Goal: Answer question/provide support

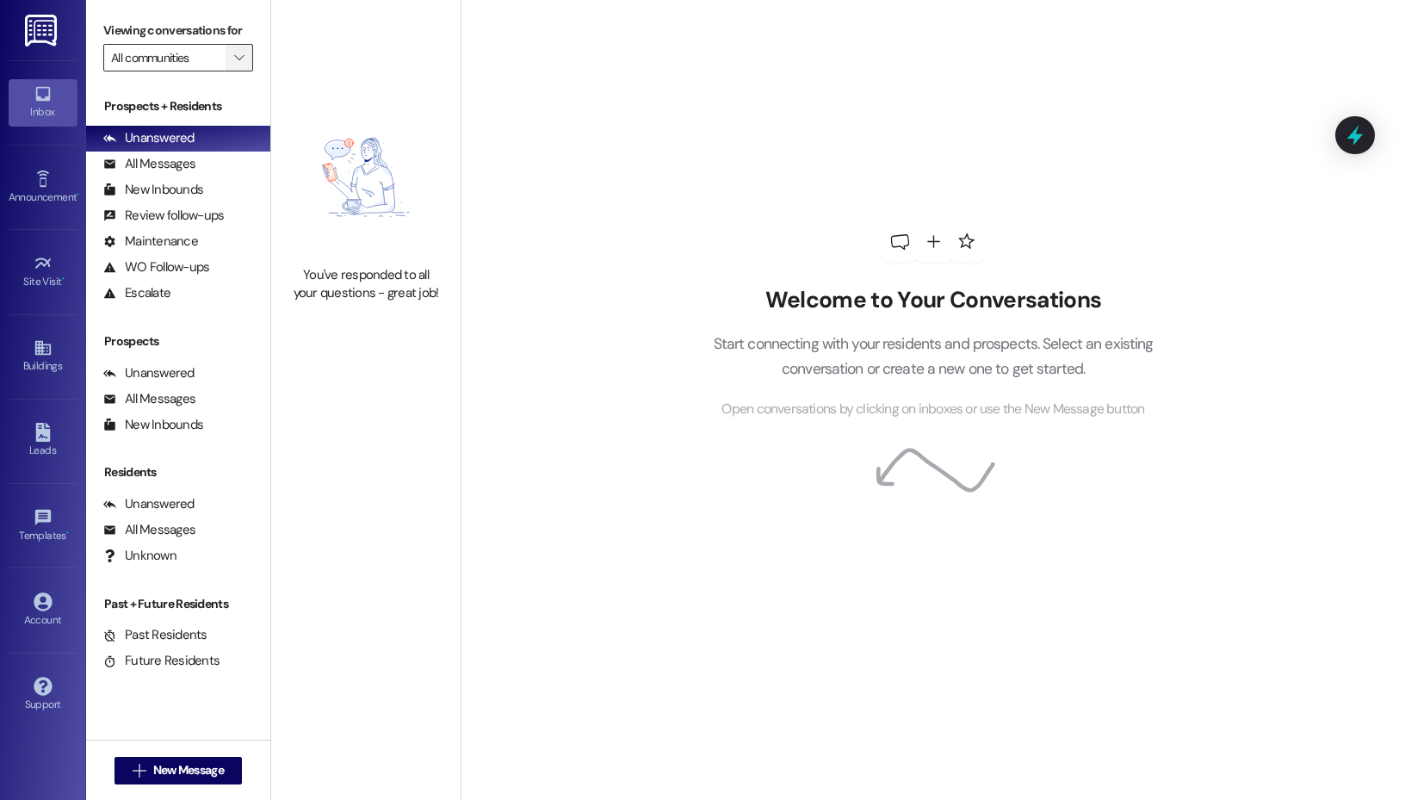
click at [236, 59] on icon "" at bounding box center [238, 58] width 9 height 14
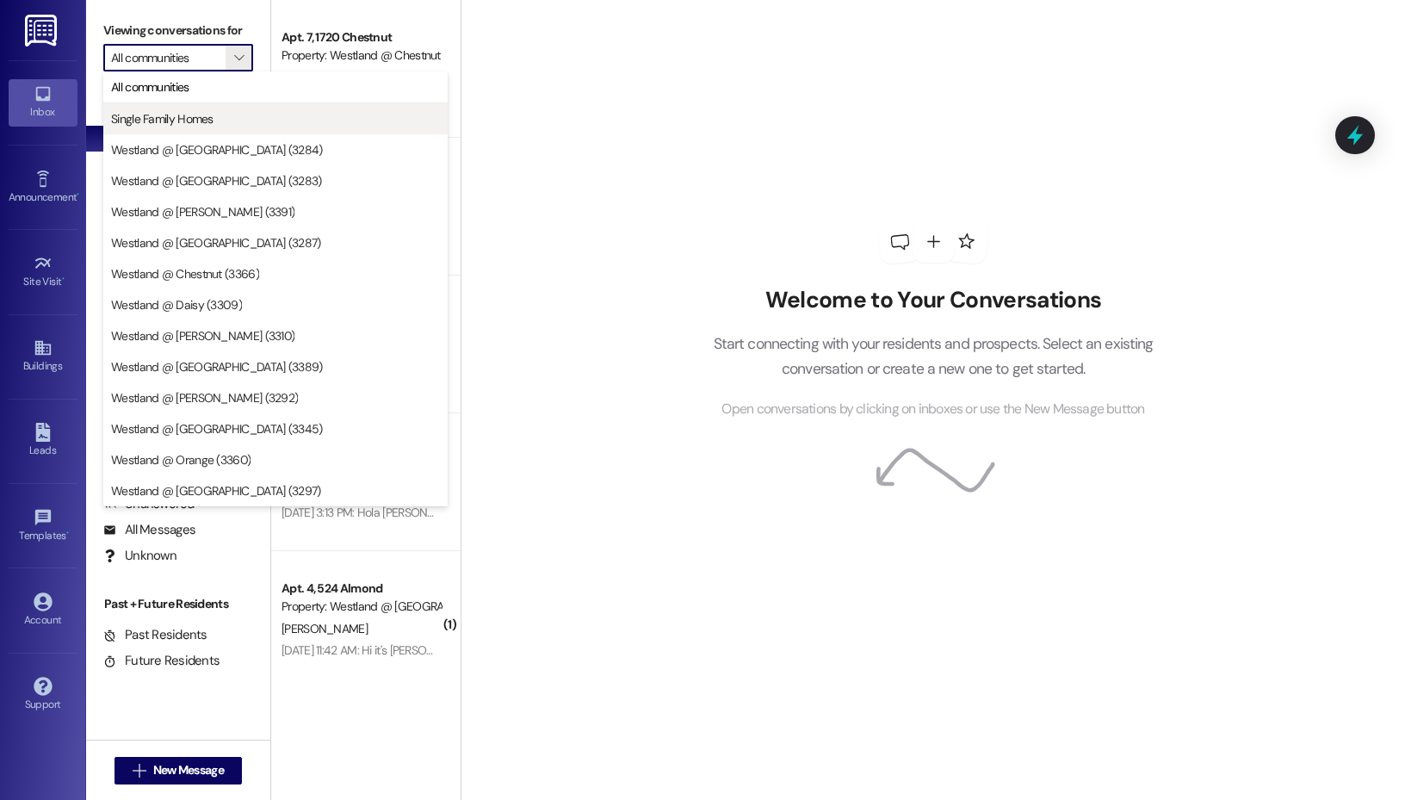
click at [222, 114] on span "Single Family Homes" at bounding box center [275, 118] width 329 height 17
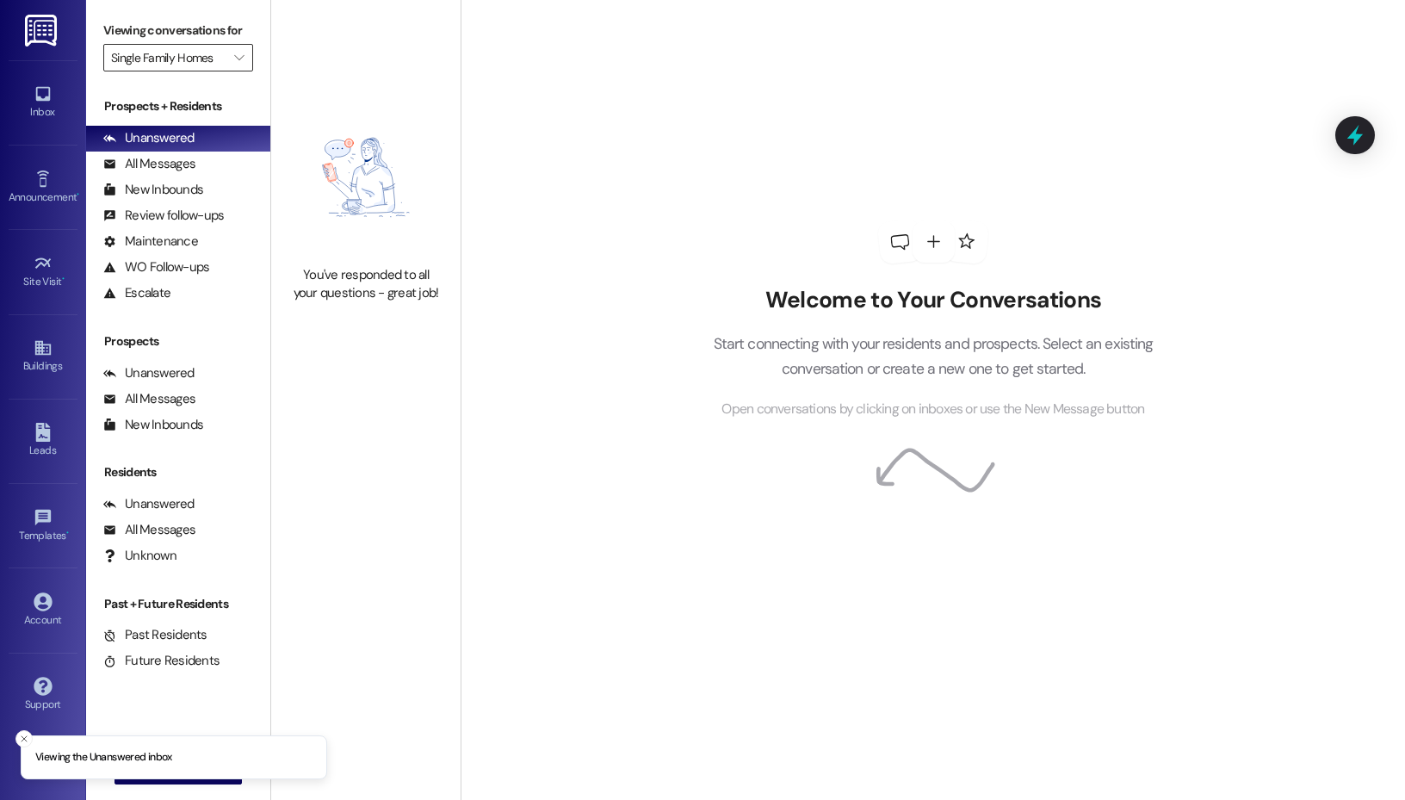
click at [223, 63] on input "Single Family Homes" at bounding box center [168, 58] width 114 height 28
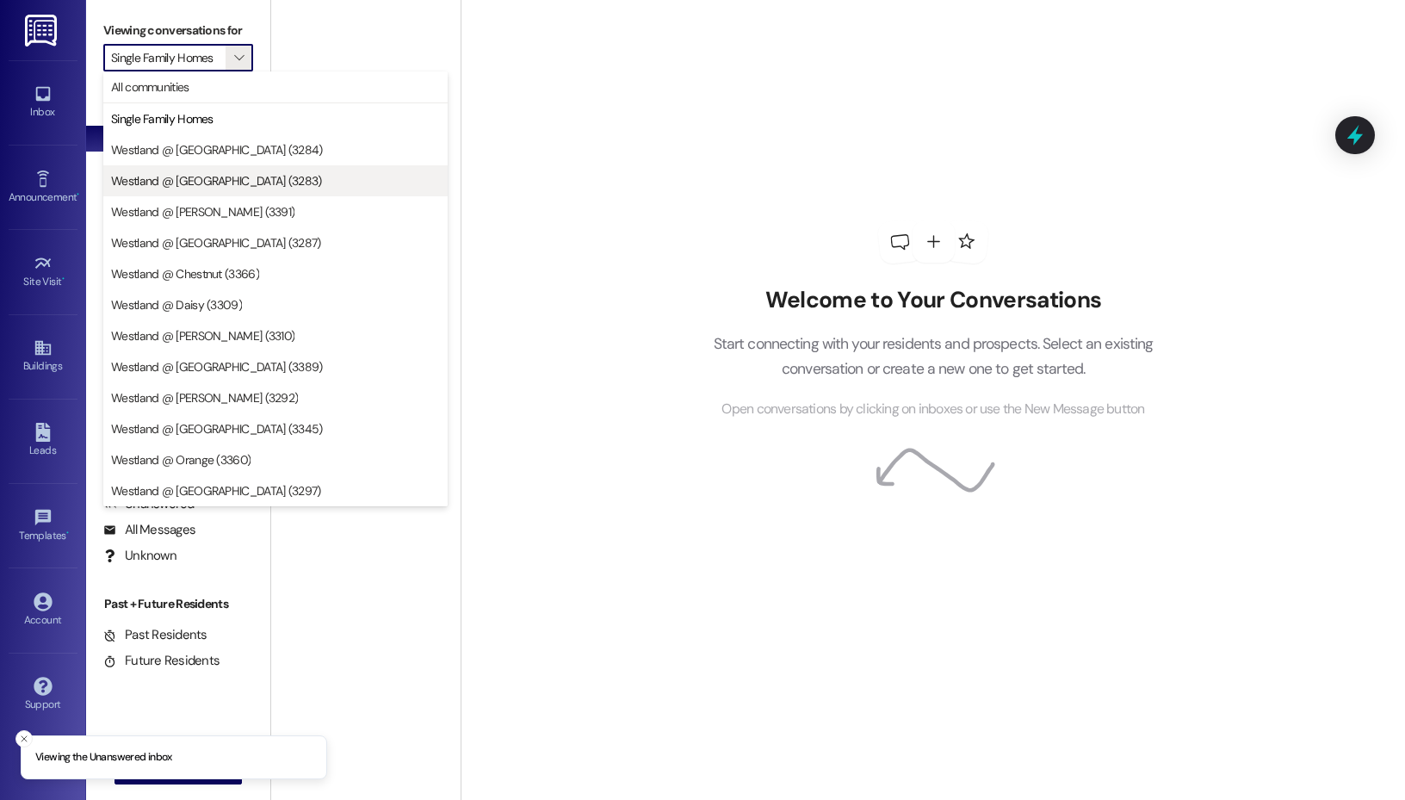
click at [226, 178] on span "Westland @ [GEOGRAPHIC_DATA] (3283)" at bounding box center [216, 180] width 211 height 17
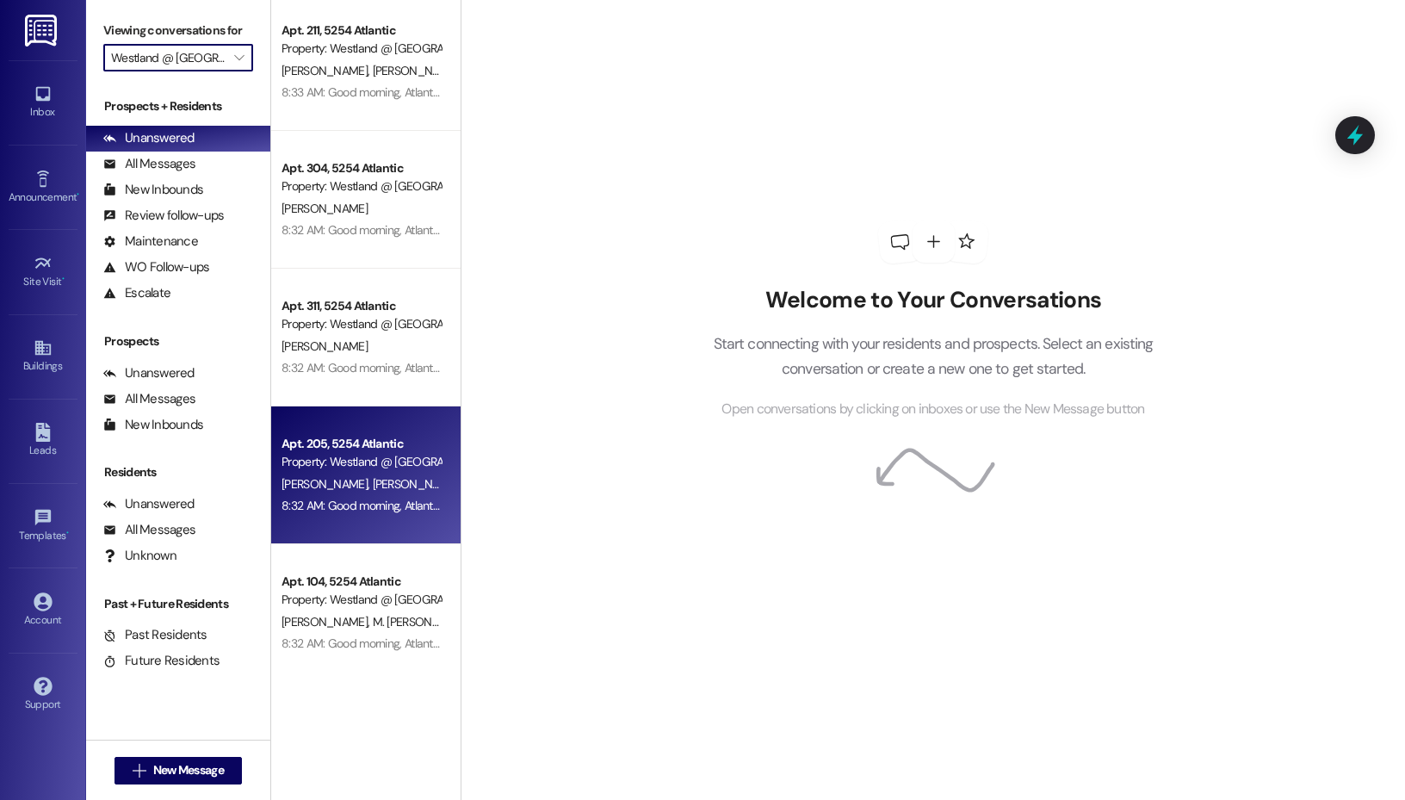
scroll to position [11, 0]
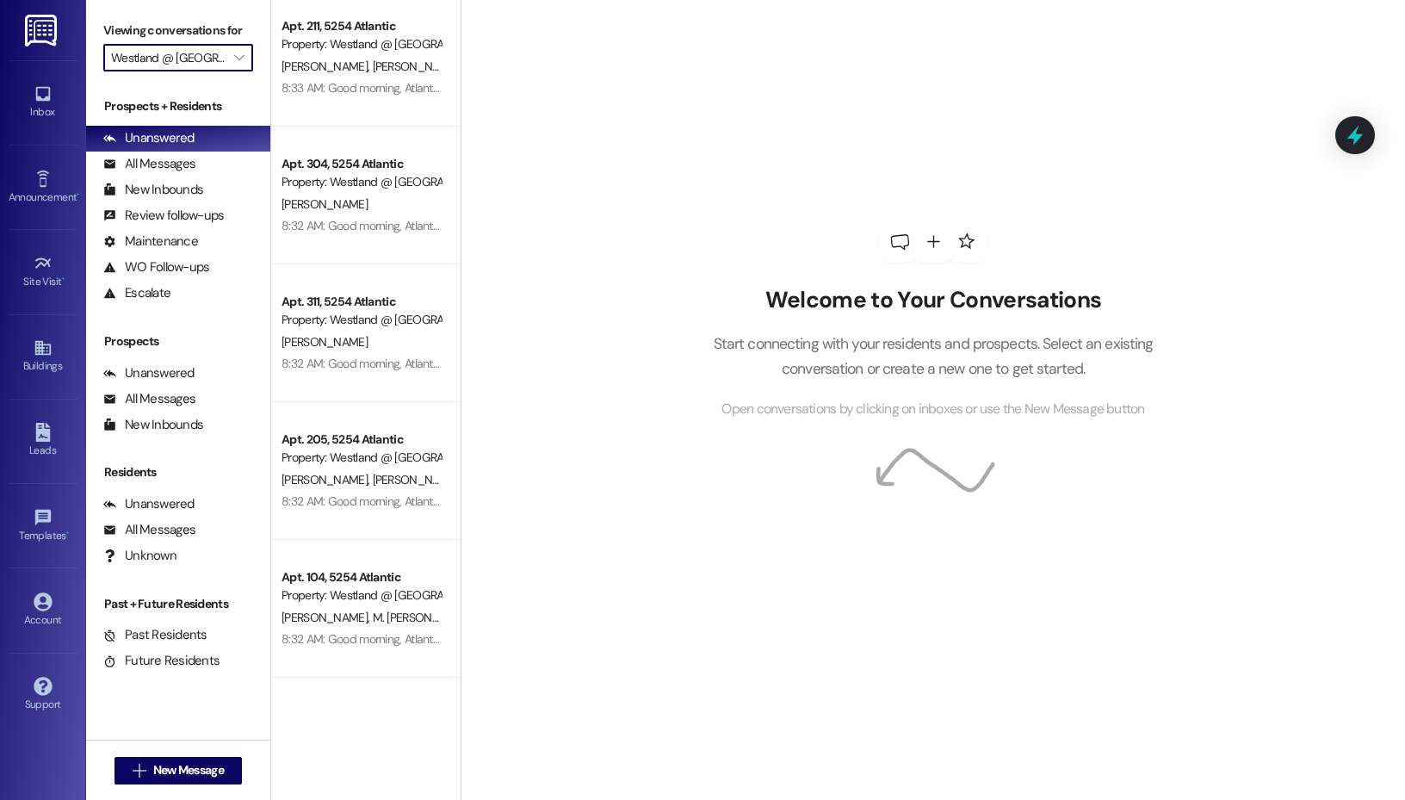
click at [191, 67] on input "Westland @ [GEOGRAPHIC_DATA] (3283)" at bounding box center [168, 58] width 114 height 28
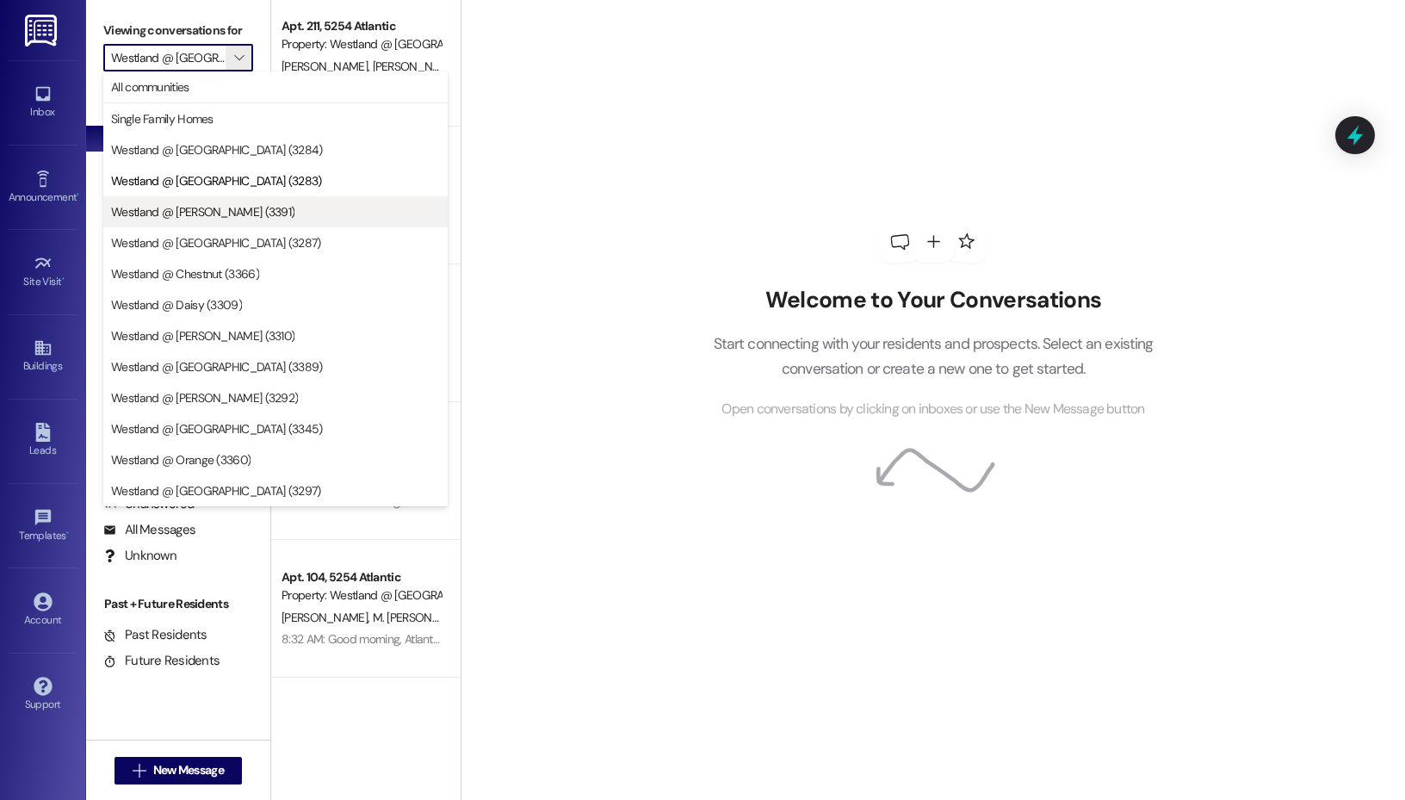
click at [226, 218] on span "Westland @ [PERSON_NAME] (3391)" at bounding box center [202, 211] width 183 height 17
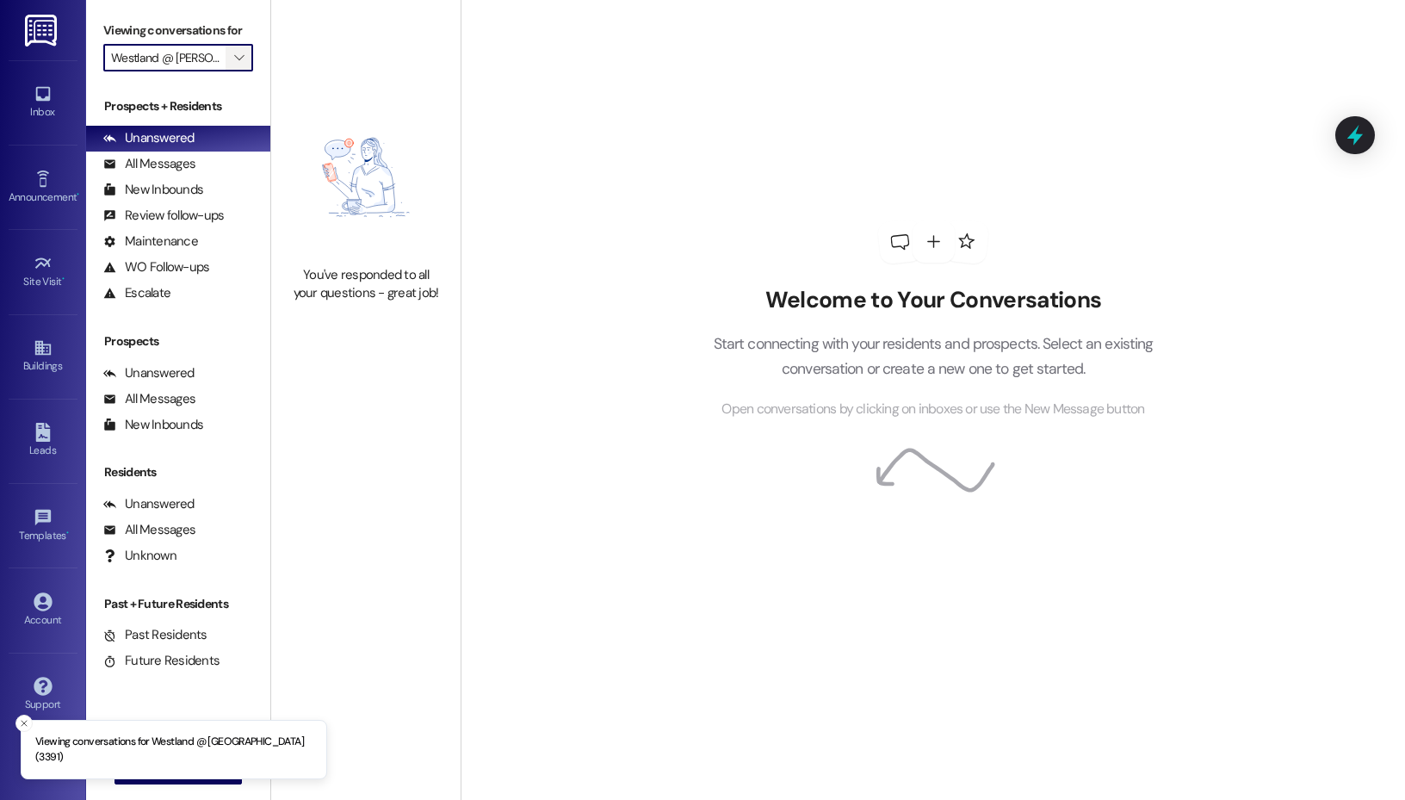
click at [238, 44] on span "" at bounding box center [239, 58] width 16 height 28
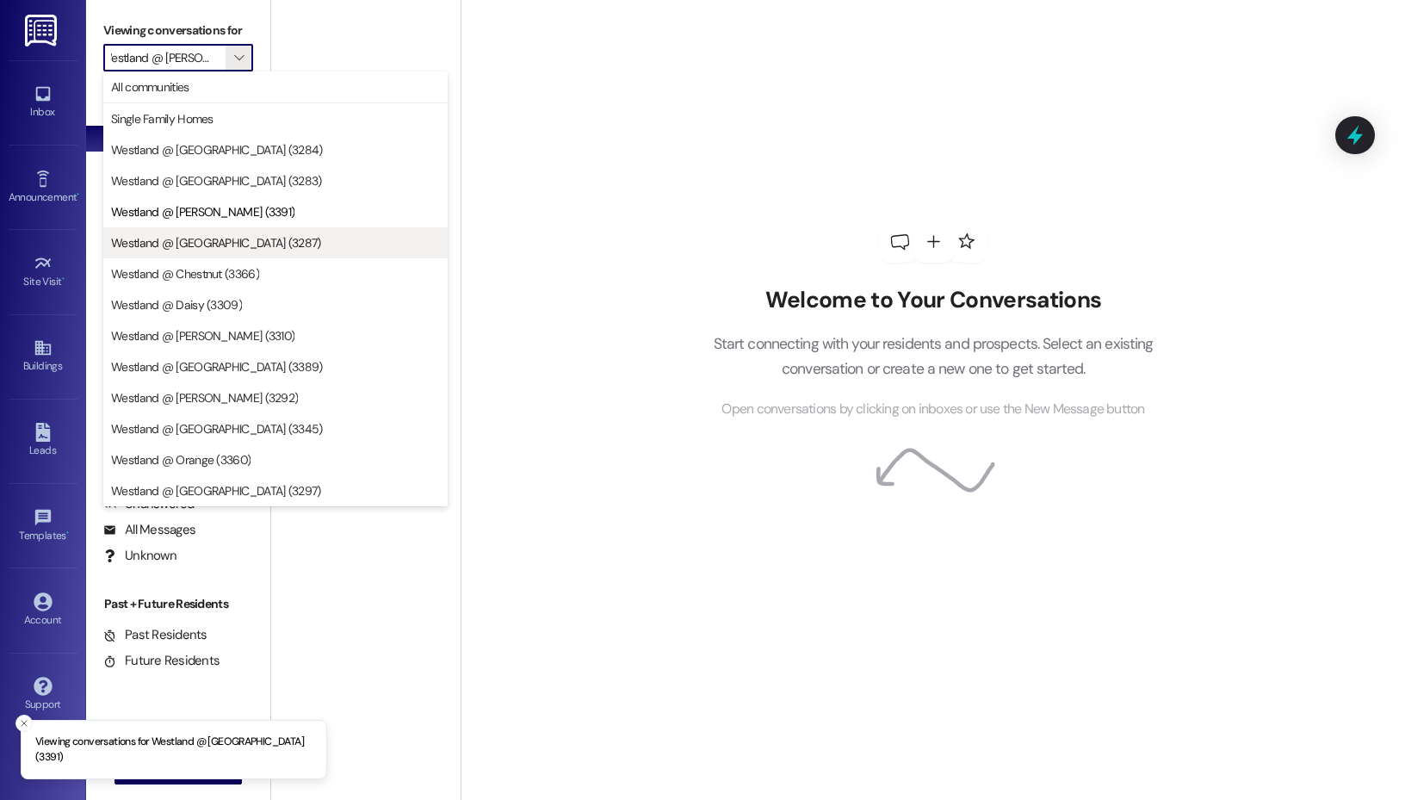
click at [199, 235] on span "Westland @ [GEOGRAPHIC_DATA] (3287)" at bounding box center [216, 242] width 210 height 17
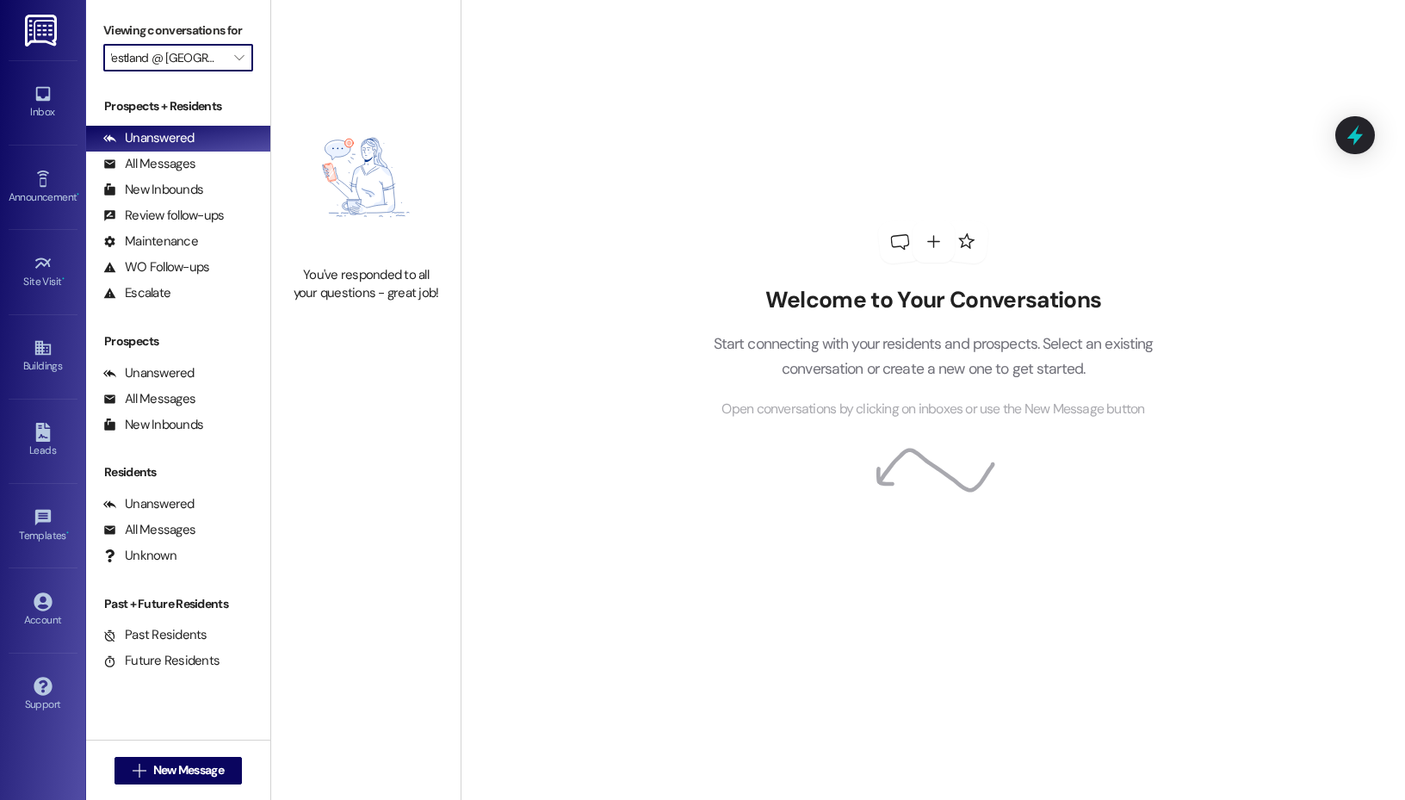
click at [207, 64] on input "Westland @ [GEOGRAPHIC_DATA] (3287)" at bounding box center [168, 58] width 114 height 28
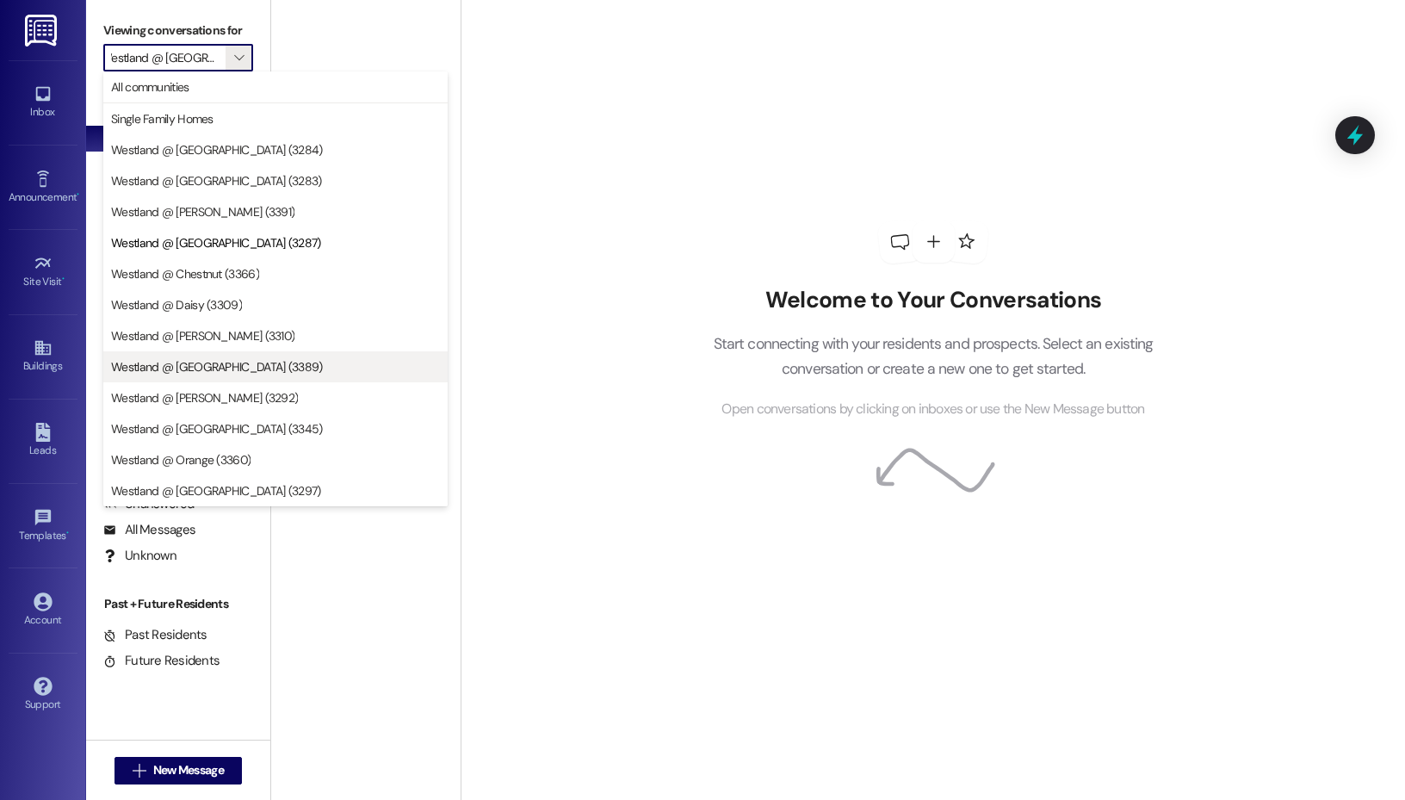
click at [250, 367] on span "Westland @ [GEOGRAPHIC_DATA] (3389)" at bounding box center [275, 366] width 329 height 17
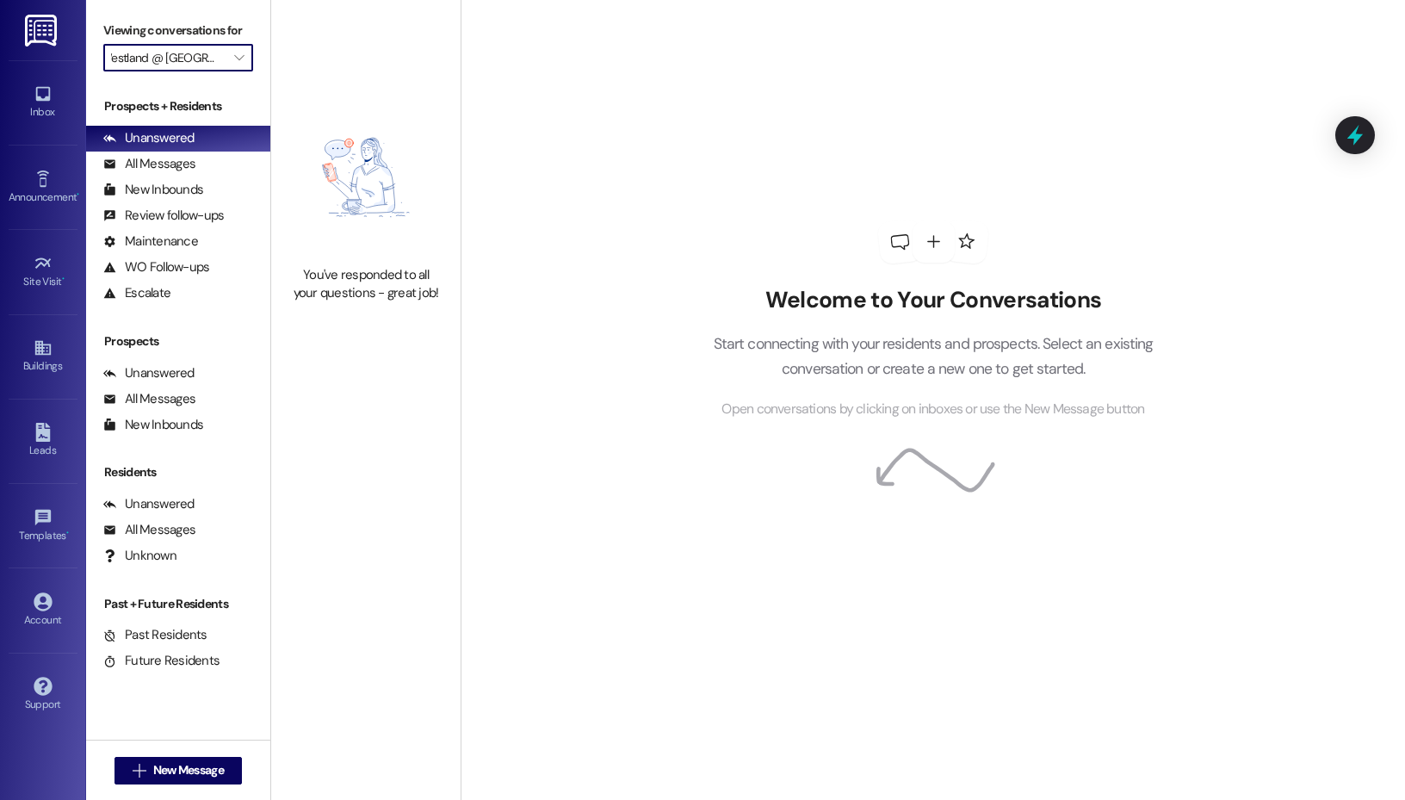
type input "Westland @ [GEOGRAPHIC_DATA] (3389)"
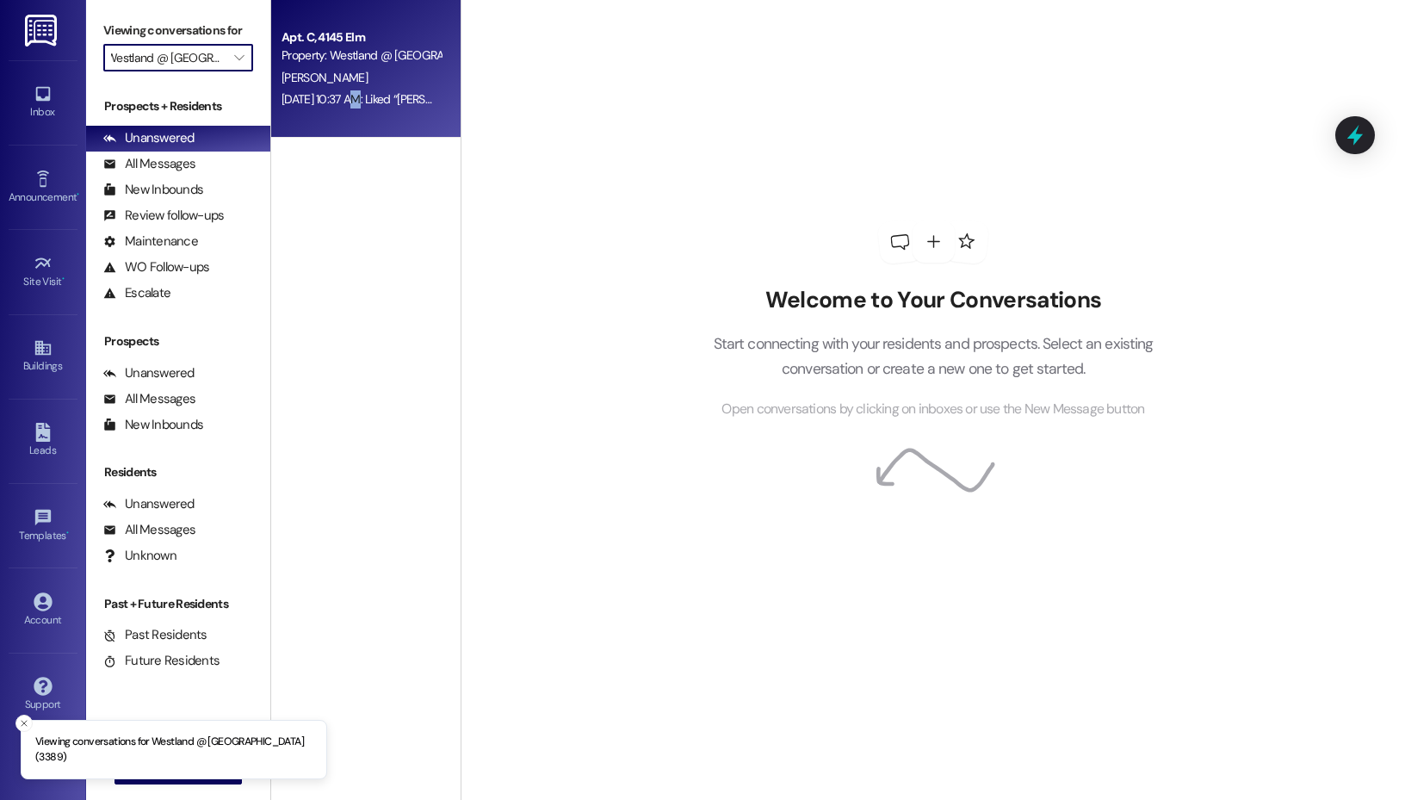
click at [354, 102] on div "[DATE] 10:37 AM: Liked “[PERSON_NAME] (Westland @ [GEOGRAPHIC_DATA] (3389)): Go…" at bounding box center [1084, 98] width 1607 height 15
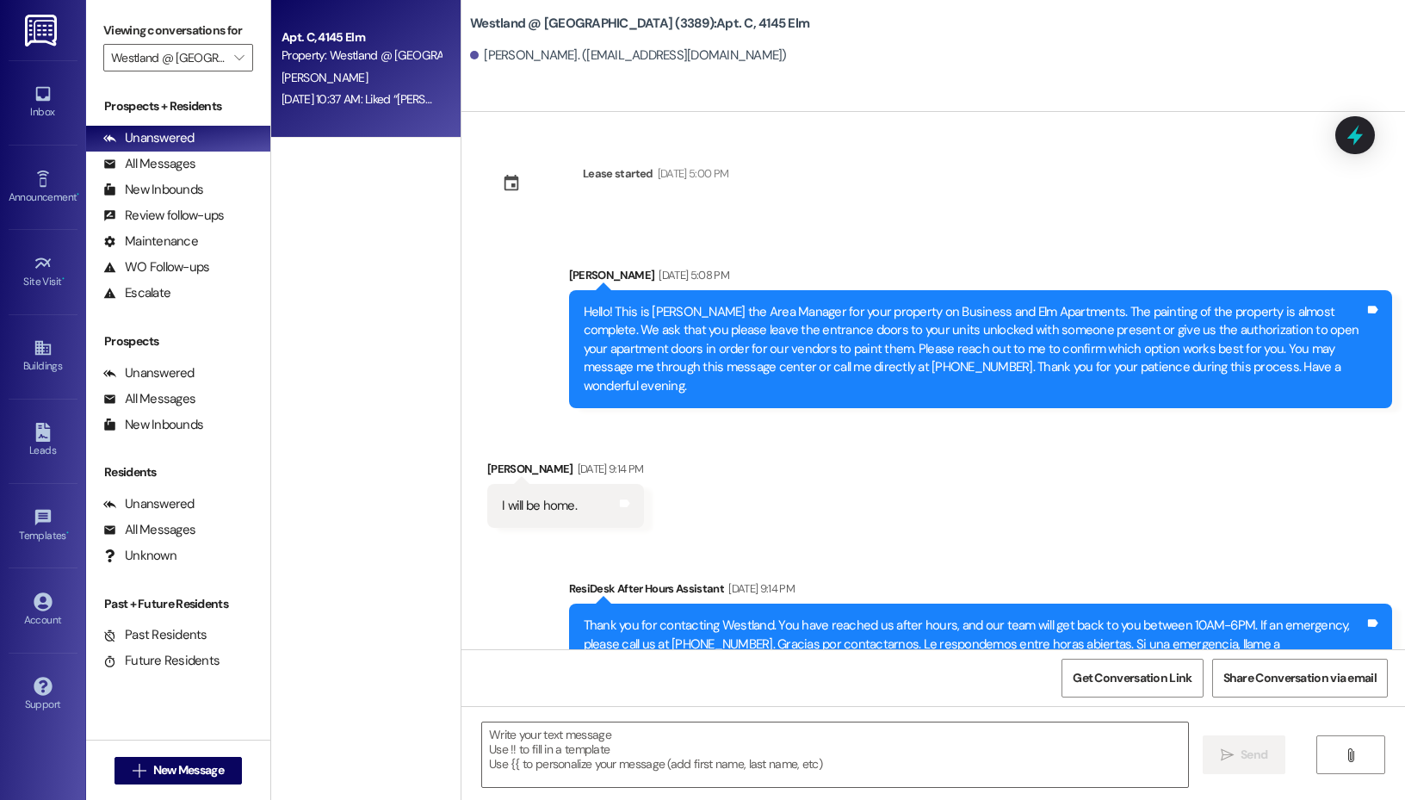
scroll to position [19835, 0]
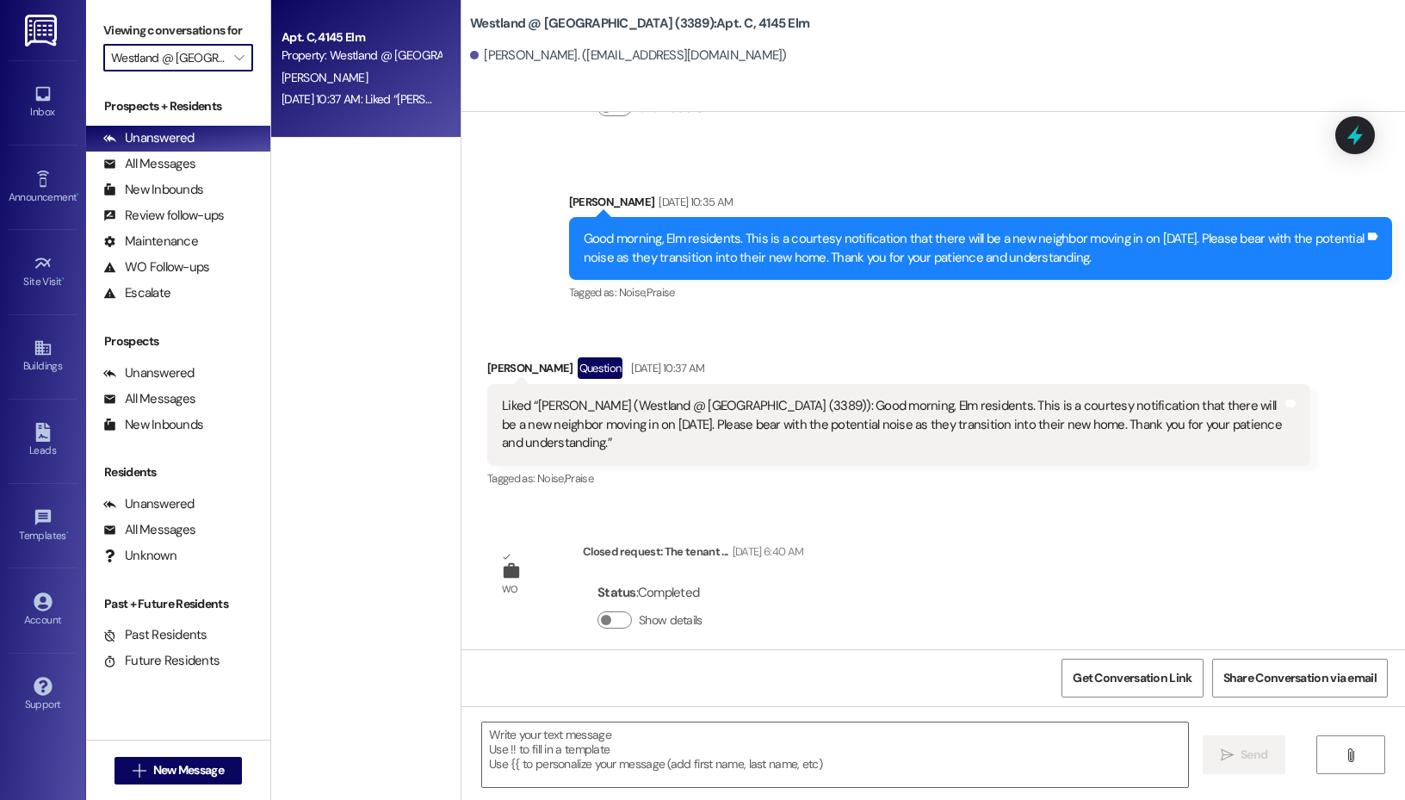
click at [207, 54] on input "Westland @ [GEOGRAPHIC_DATA] (3389)" at bounding box center [168, 58] width 114 height 28
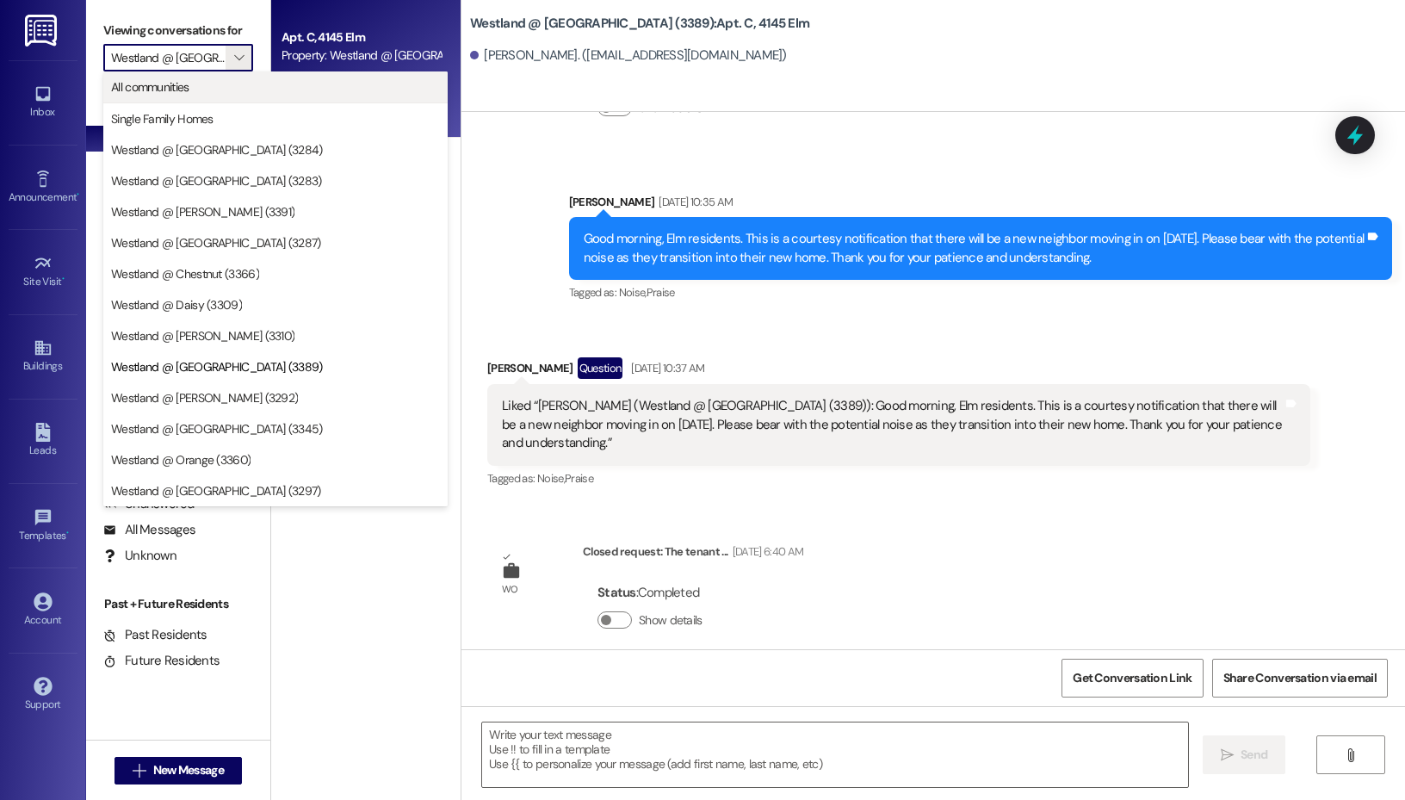
click at [204, 91] on span "All communities" at bounding box center [275, 86] width 329 height 17
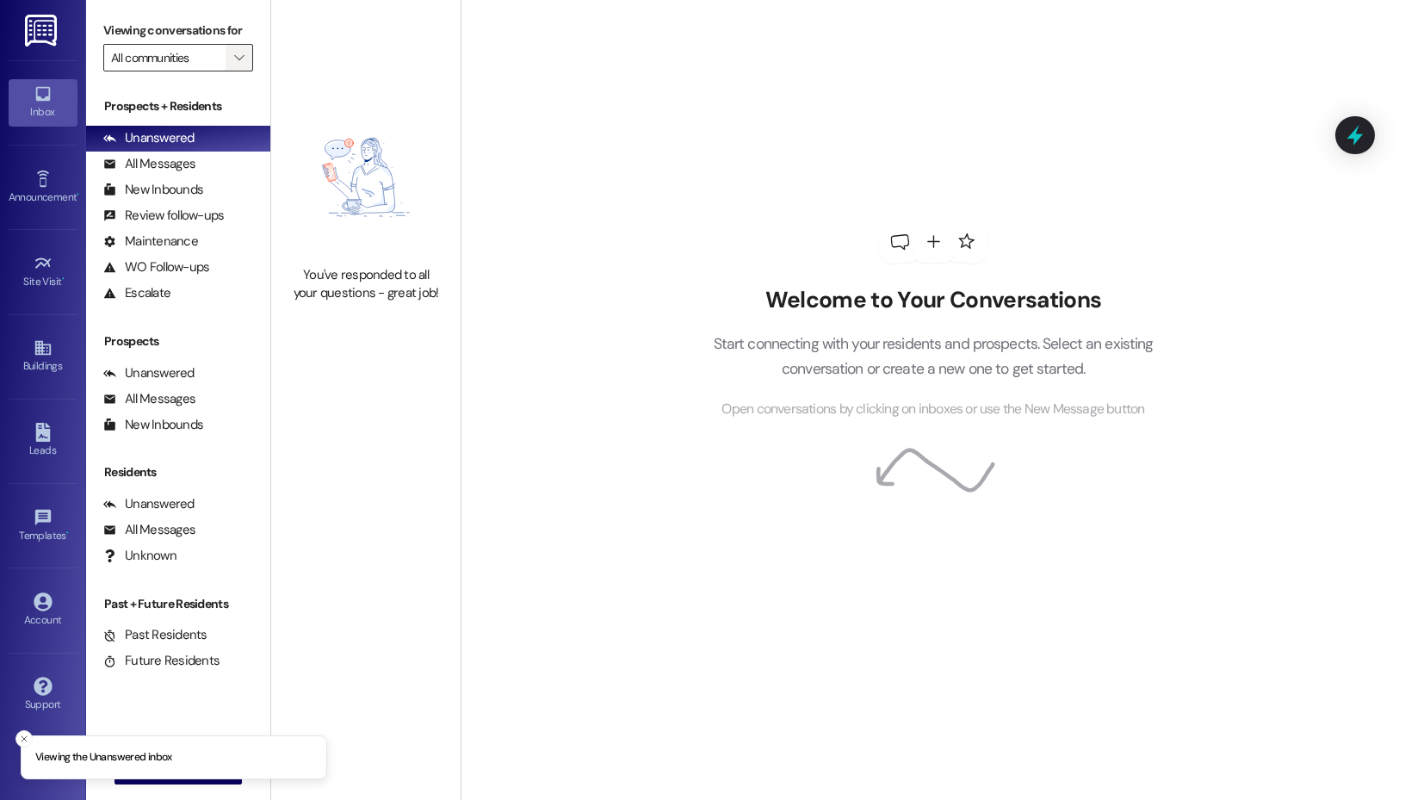
click at [226, 63] on button "" at bounding box center [240, 58] width 28 height 28
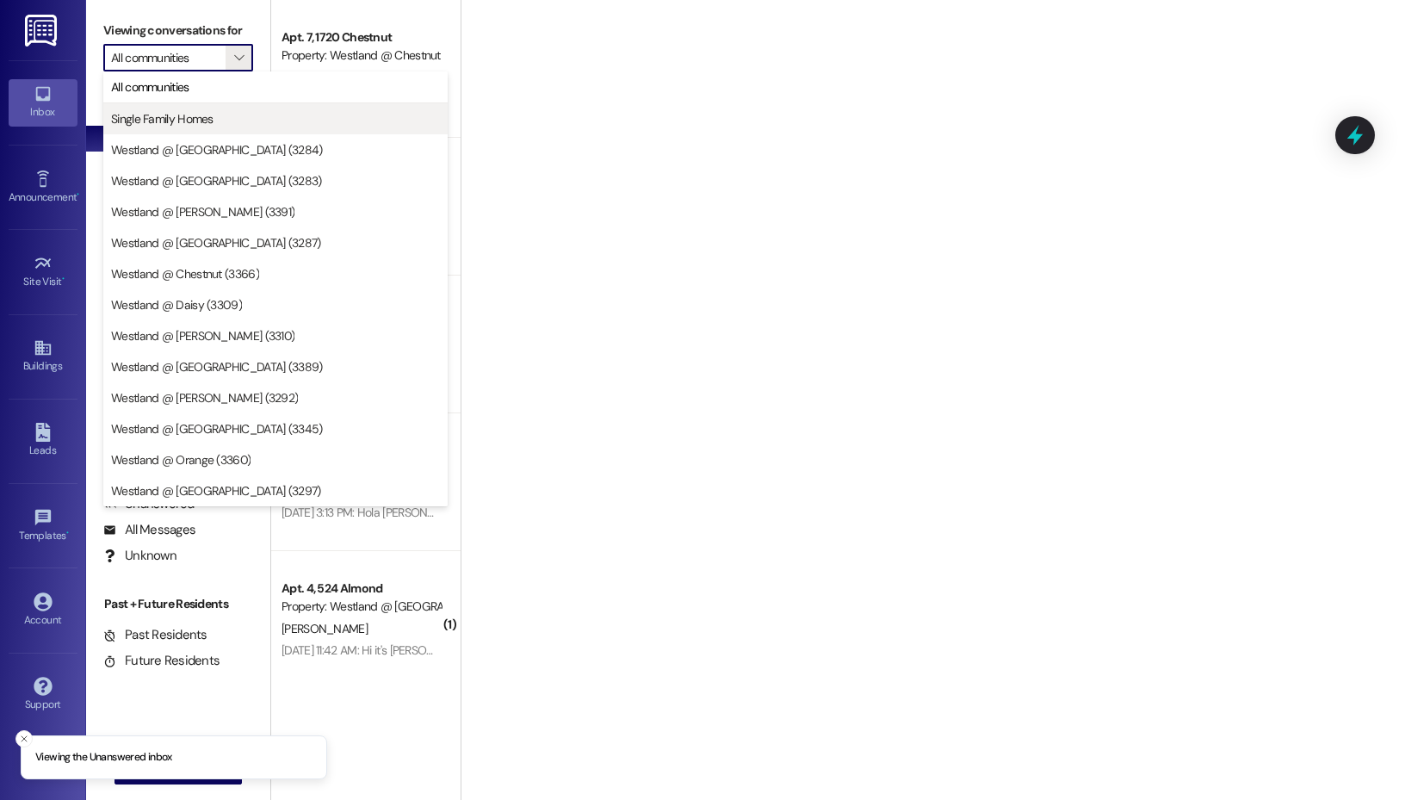
click at [211, 114] on span "Single Family Homes" at bounding box center [162, 118] width 102 height 17
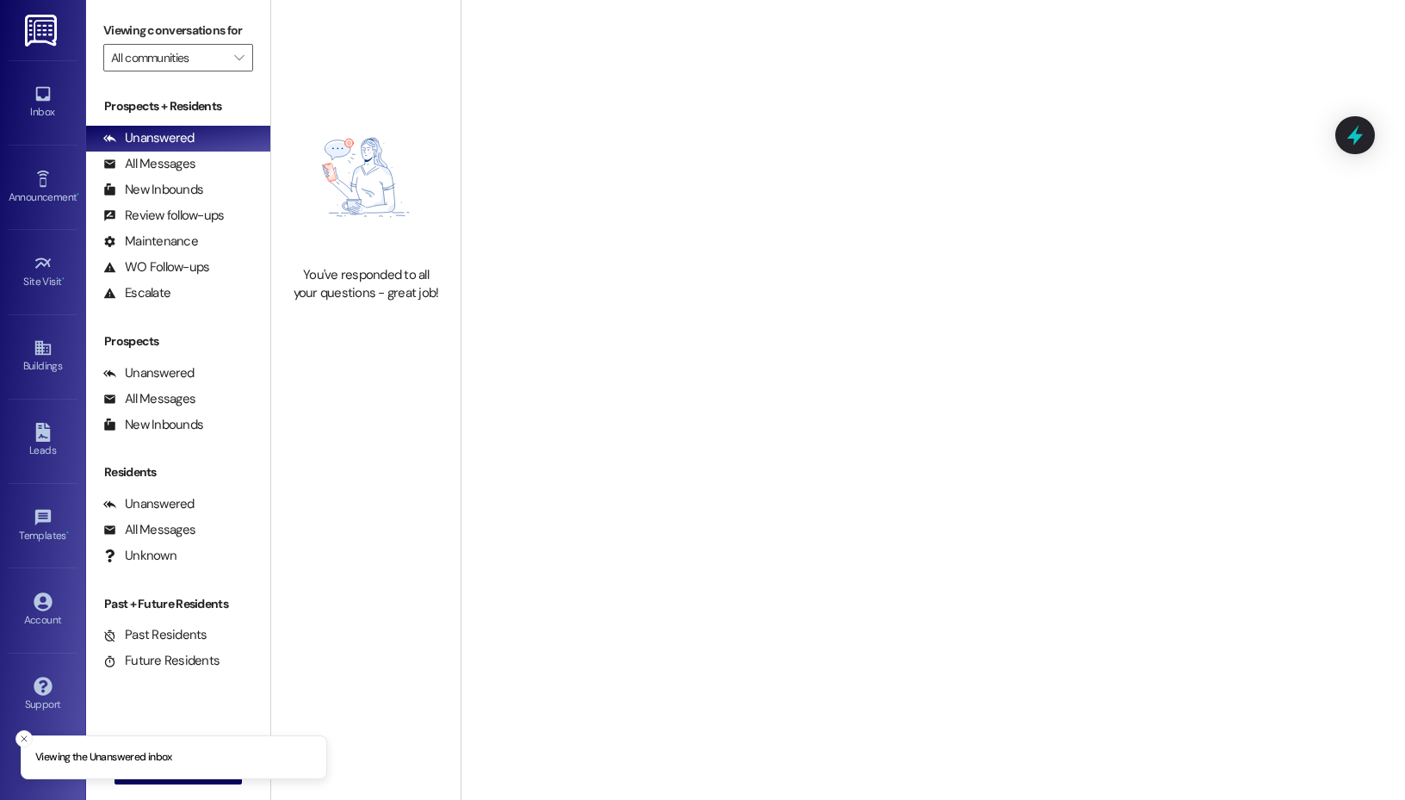
type input "Single Family Homes"
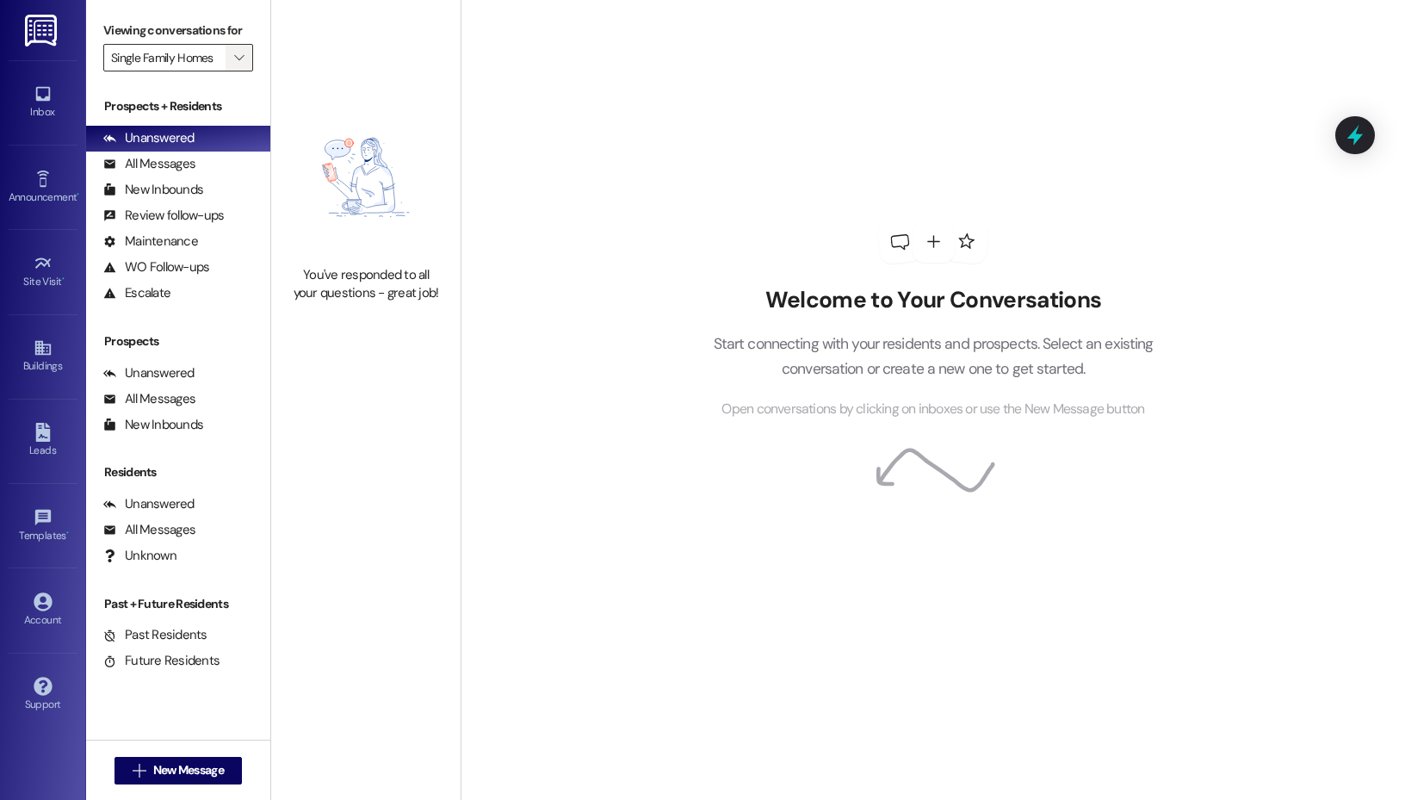
click at [242, 59] on icon "" at bounding box center [238, 58] width 9 height 14
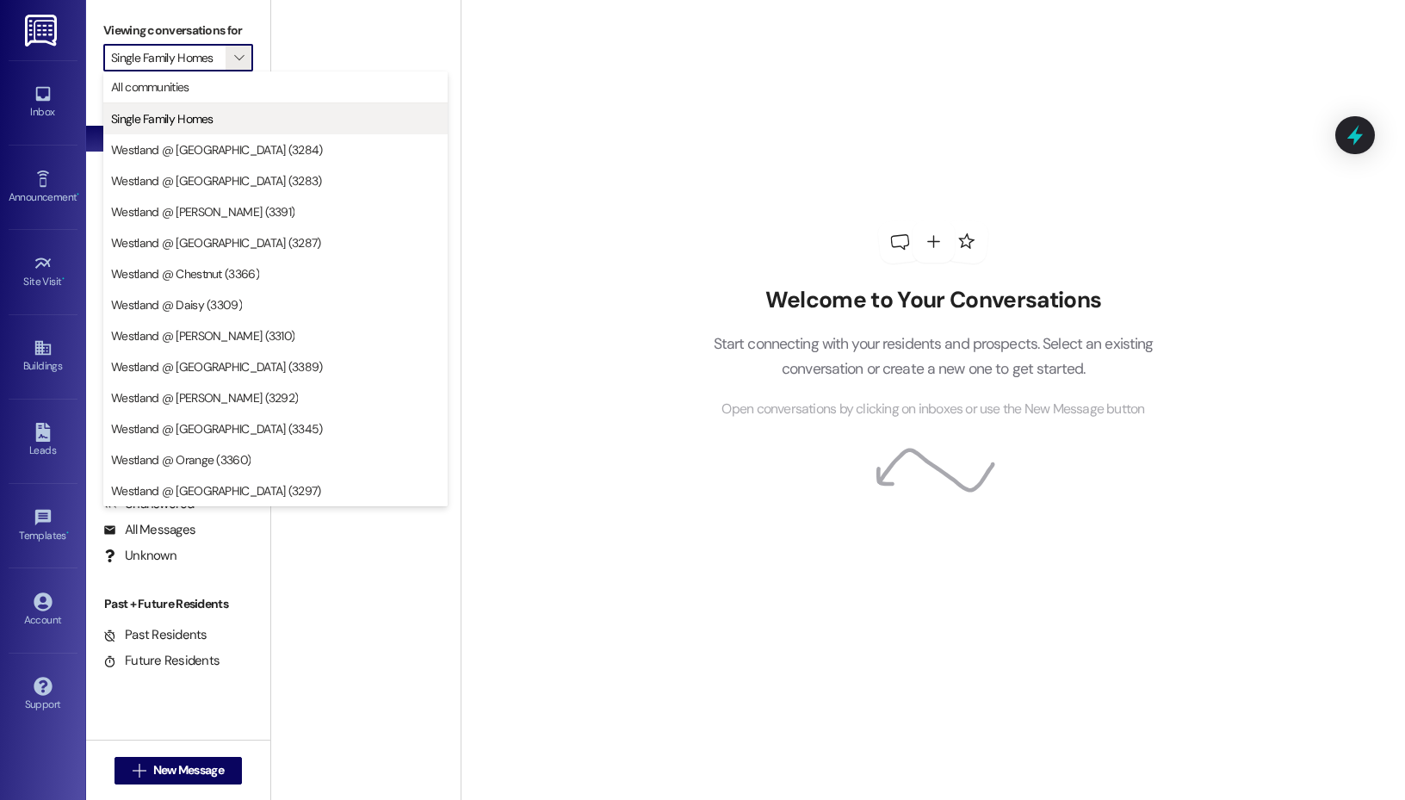
click at [209, 114] on span "Single Family Homes" at bounding box center [162, 118] width 102 height 17
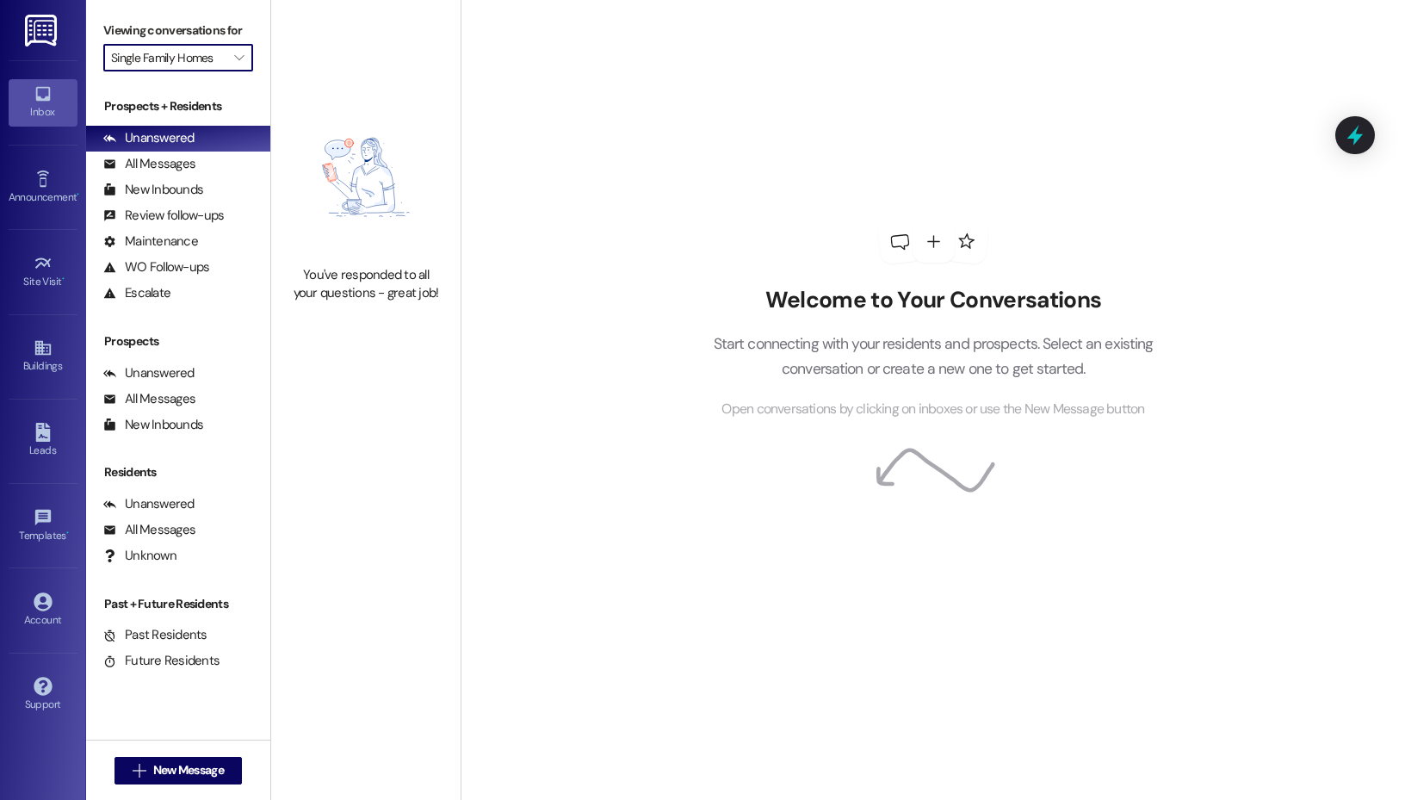
click at [55, 112] on div "Inbox" at bounding box center [43, 111] width 86 height 17
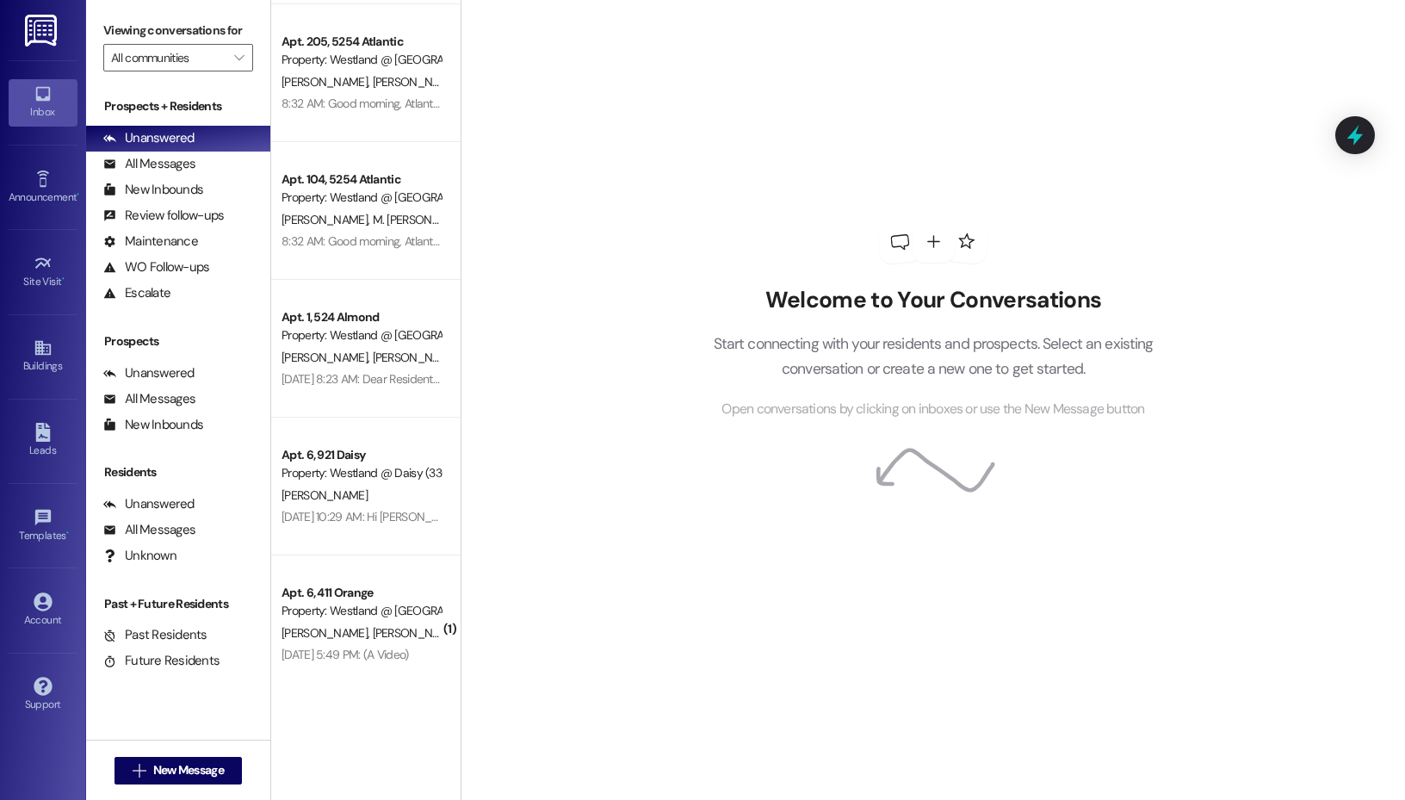
scroll to position [4143, 0]
